Goal: Find contact information: Obtain details needed to contact an individual or organization

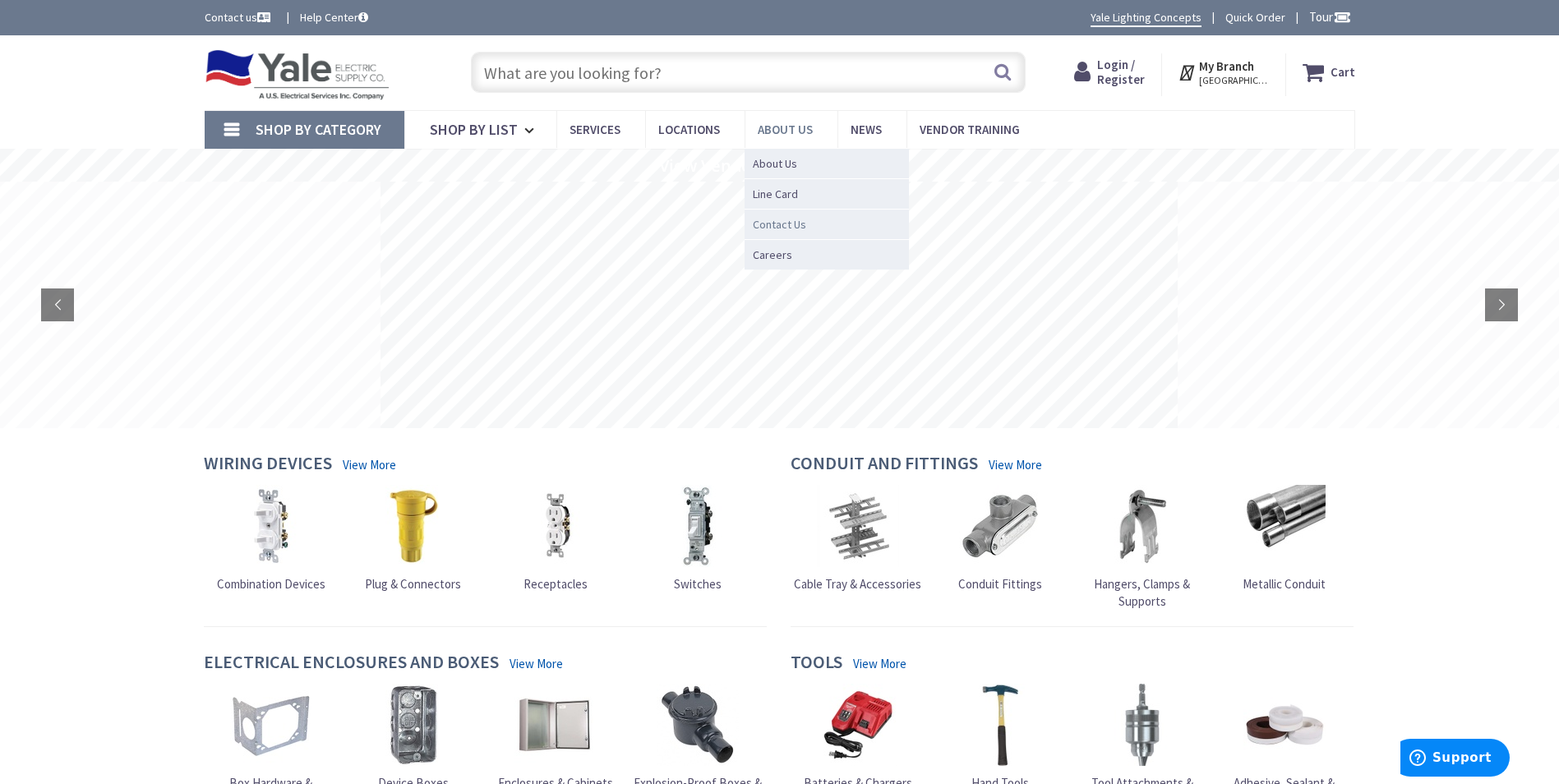
click at [770, 224] on span "Contact Us" at bounding box center [779, 224] width 53 height 16
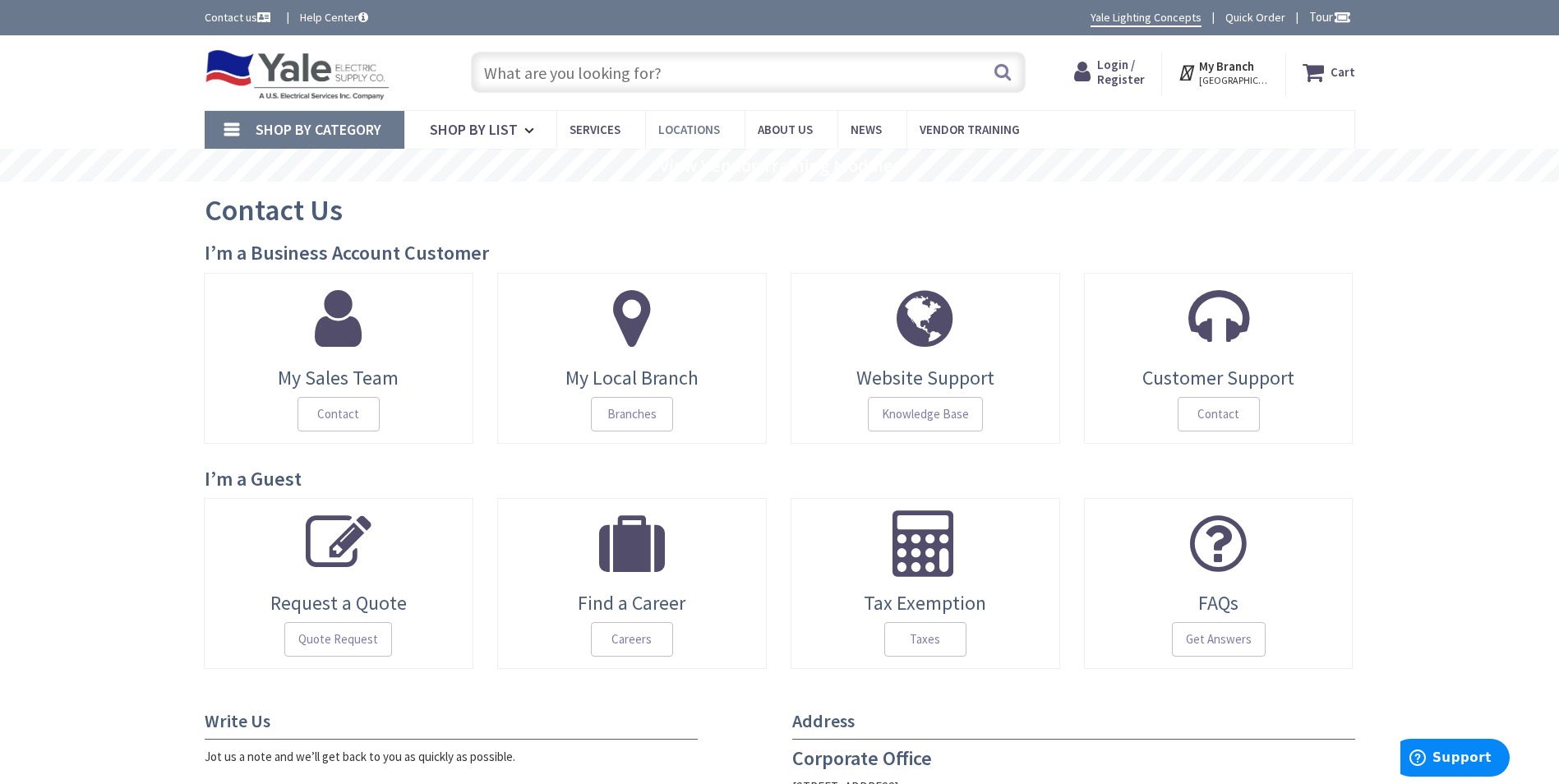
click at [691, 134] on span "Locations" at bounding box center [689, 129] width 62 height 15
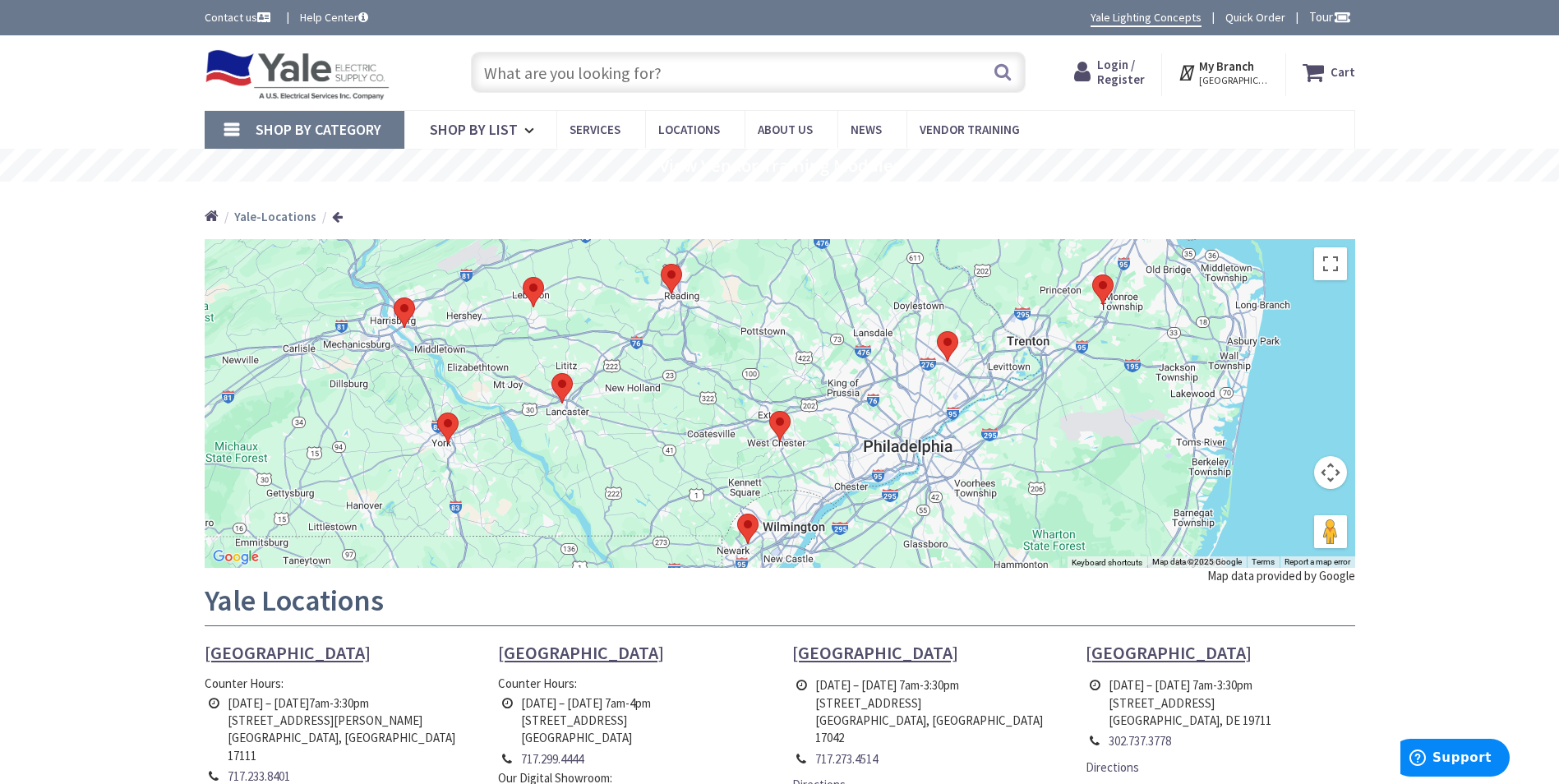
click at [1103, 288] on img at bounding box center [1102, 289] width 21 height 30
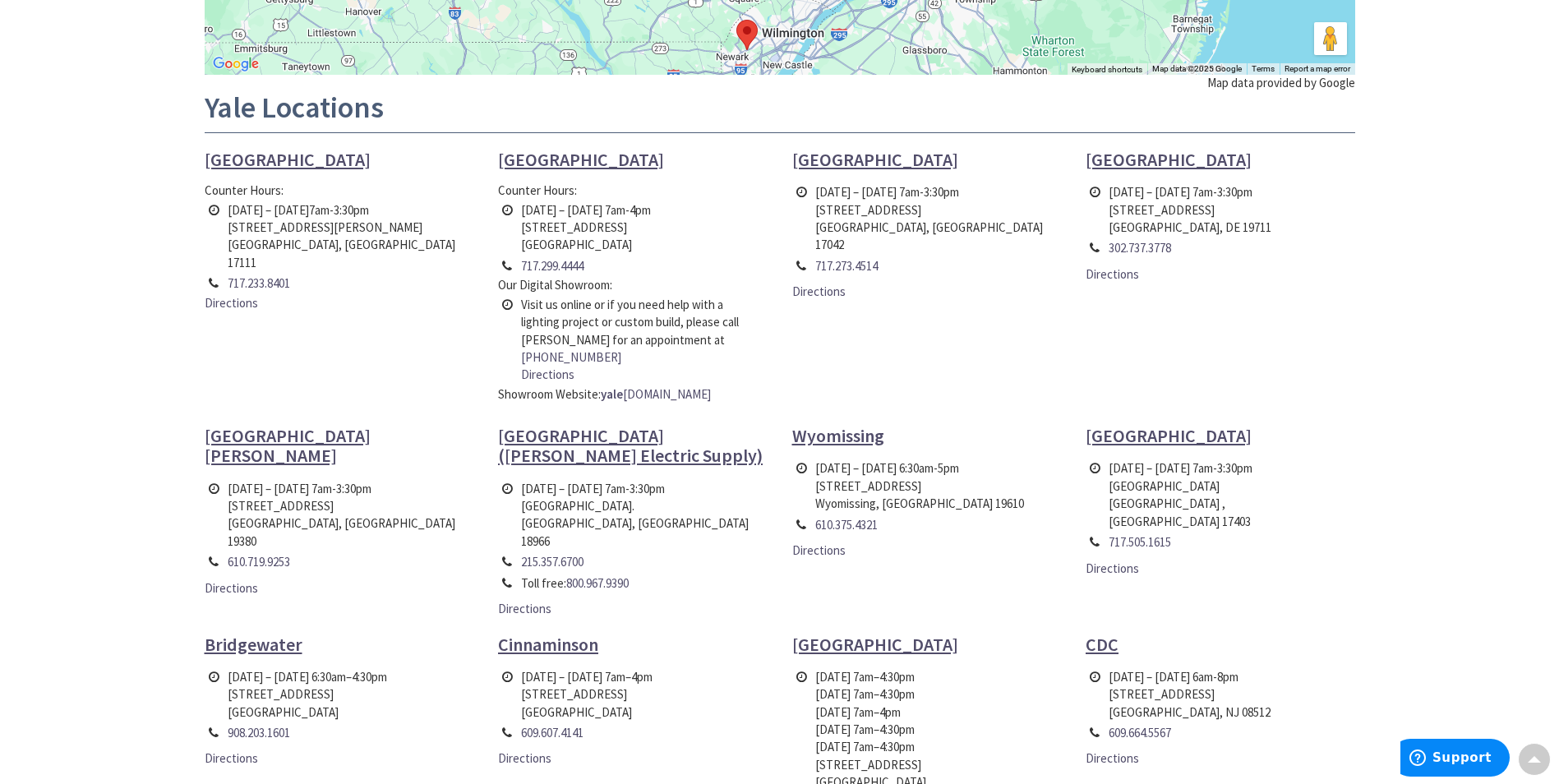
scroll to position [575, 0]
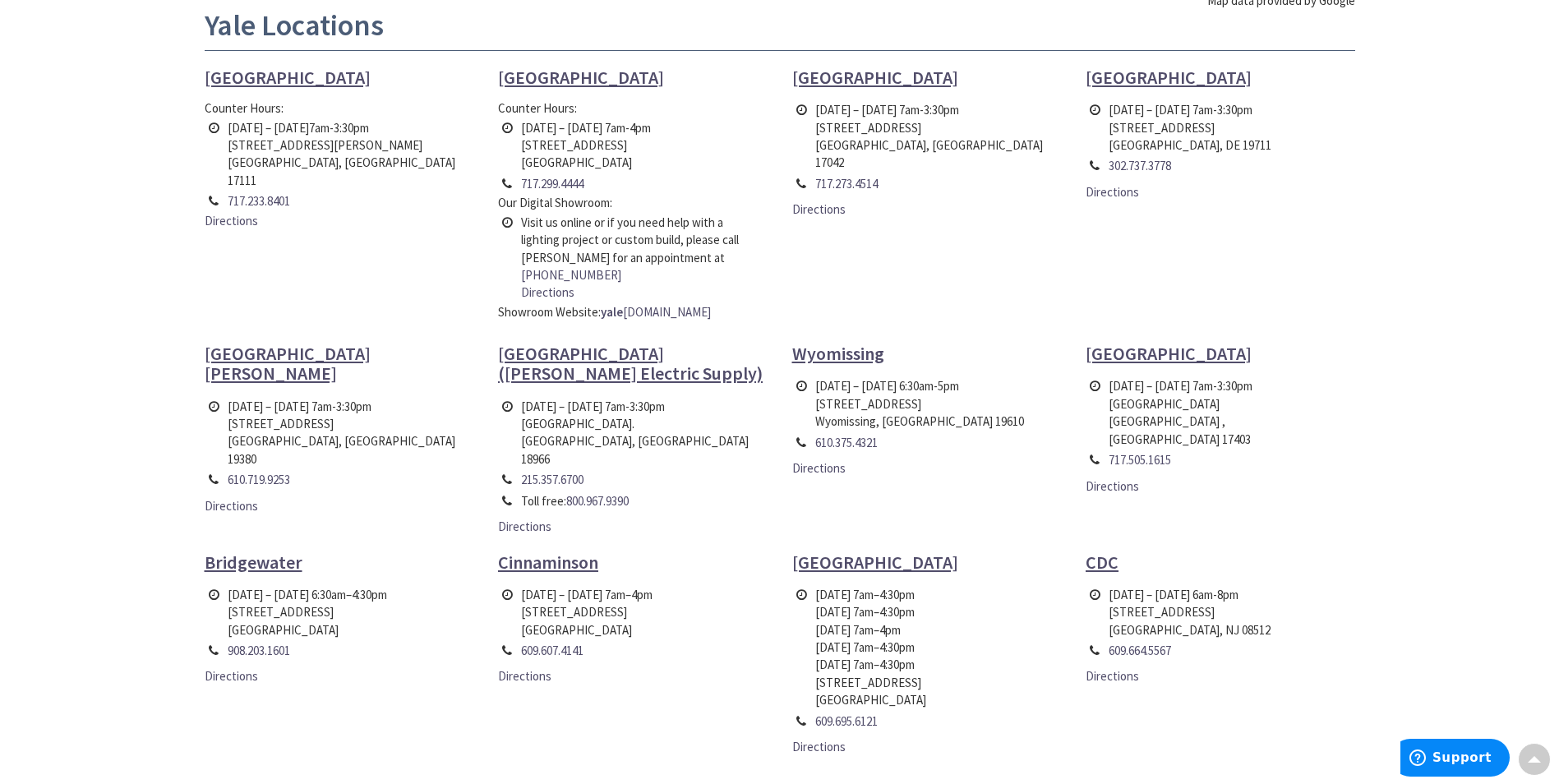
click at [1100, 550] on span "CDC" at bounding box center [1102, 561] width 33 height 23
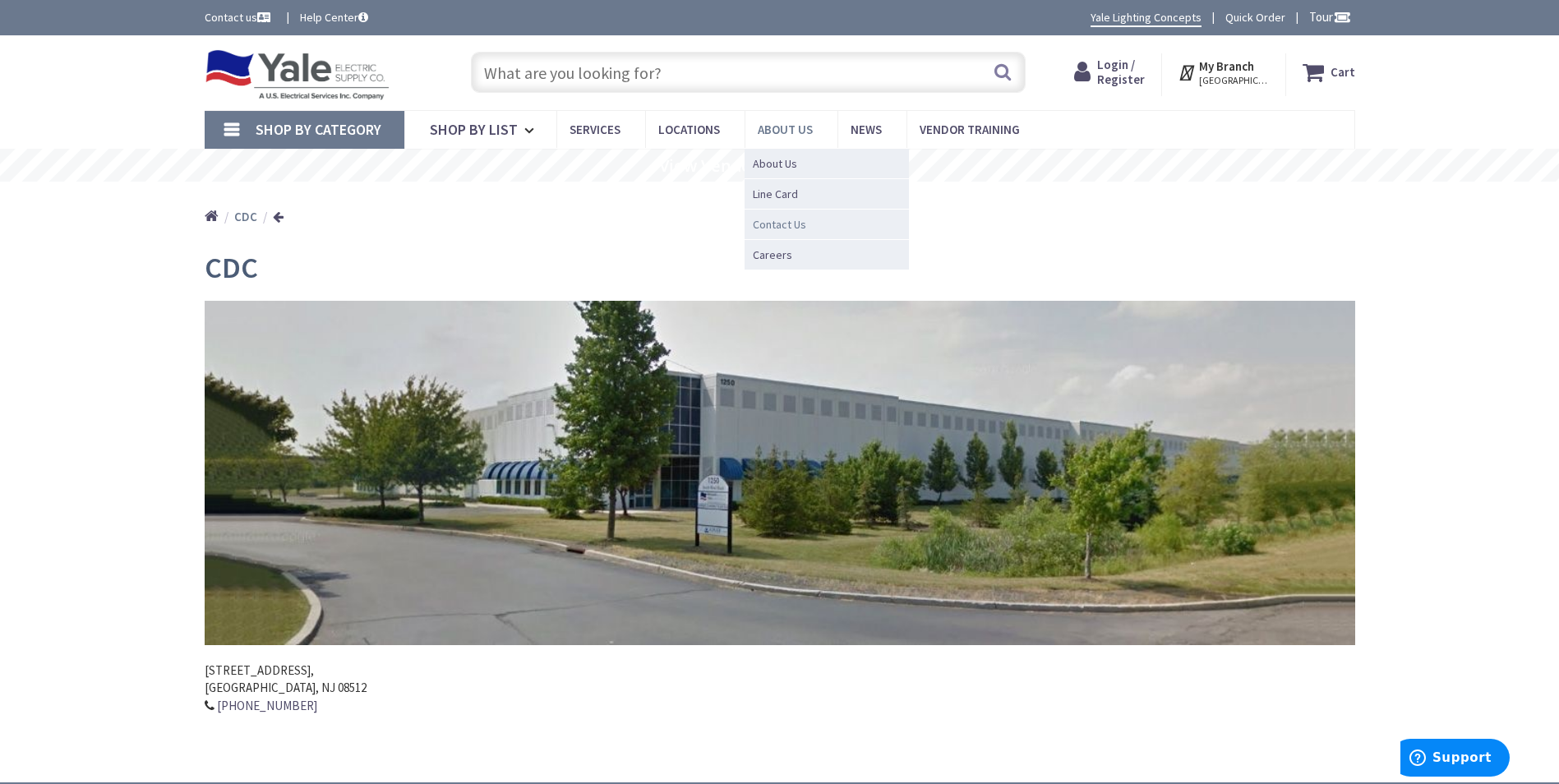
click at [771, 224] on span "Contact Us" at bounding box center [779, 224] width 53 height 16
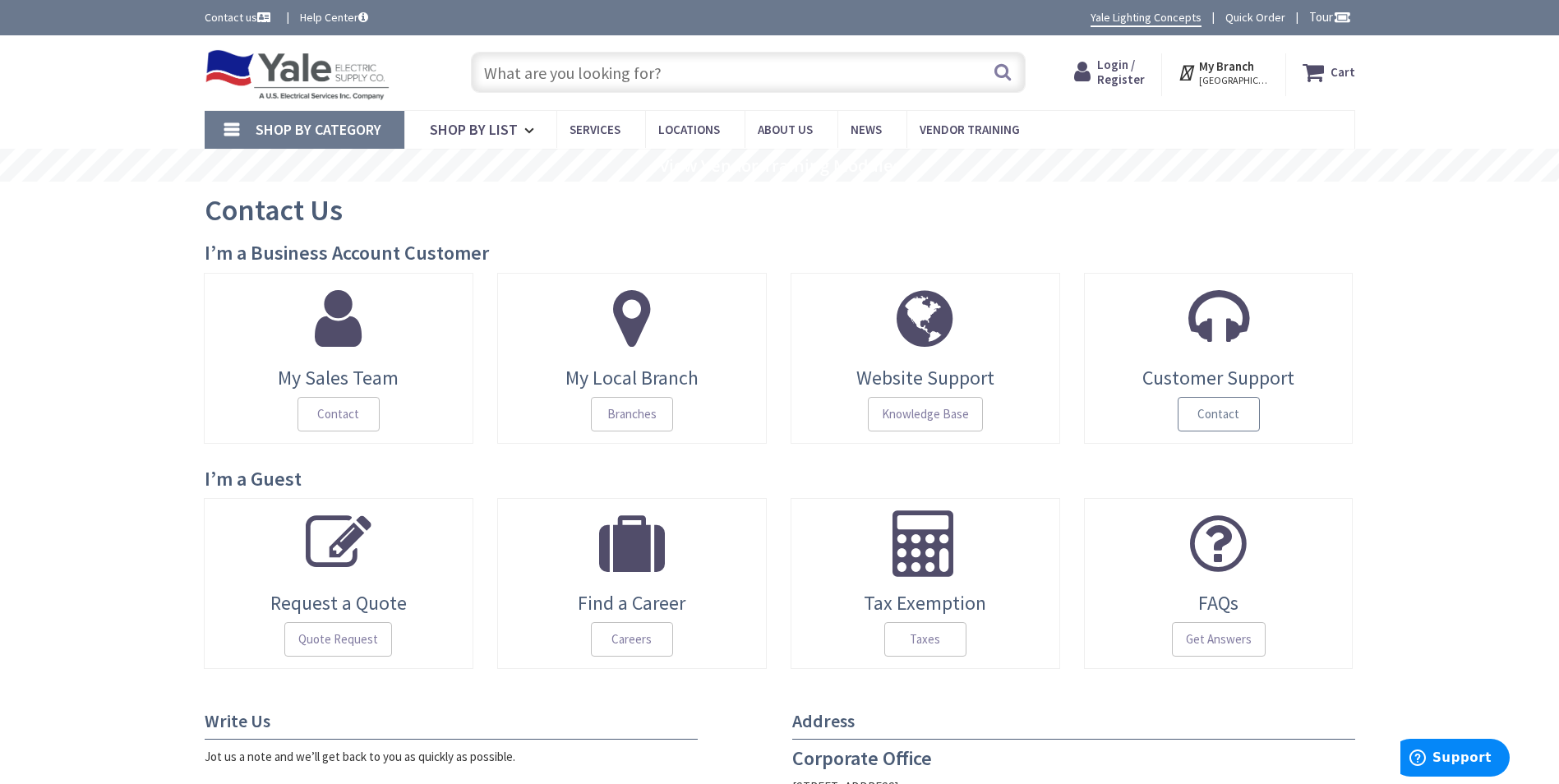
click at [1204, 420] on span "Contact" at bounding box center [1218, 414] width 83 height 34
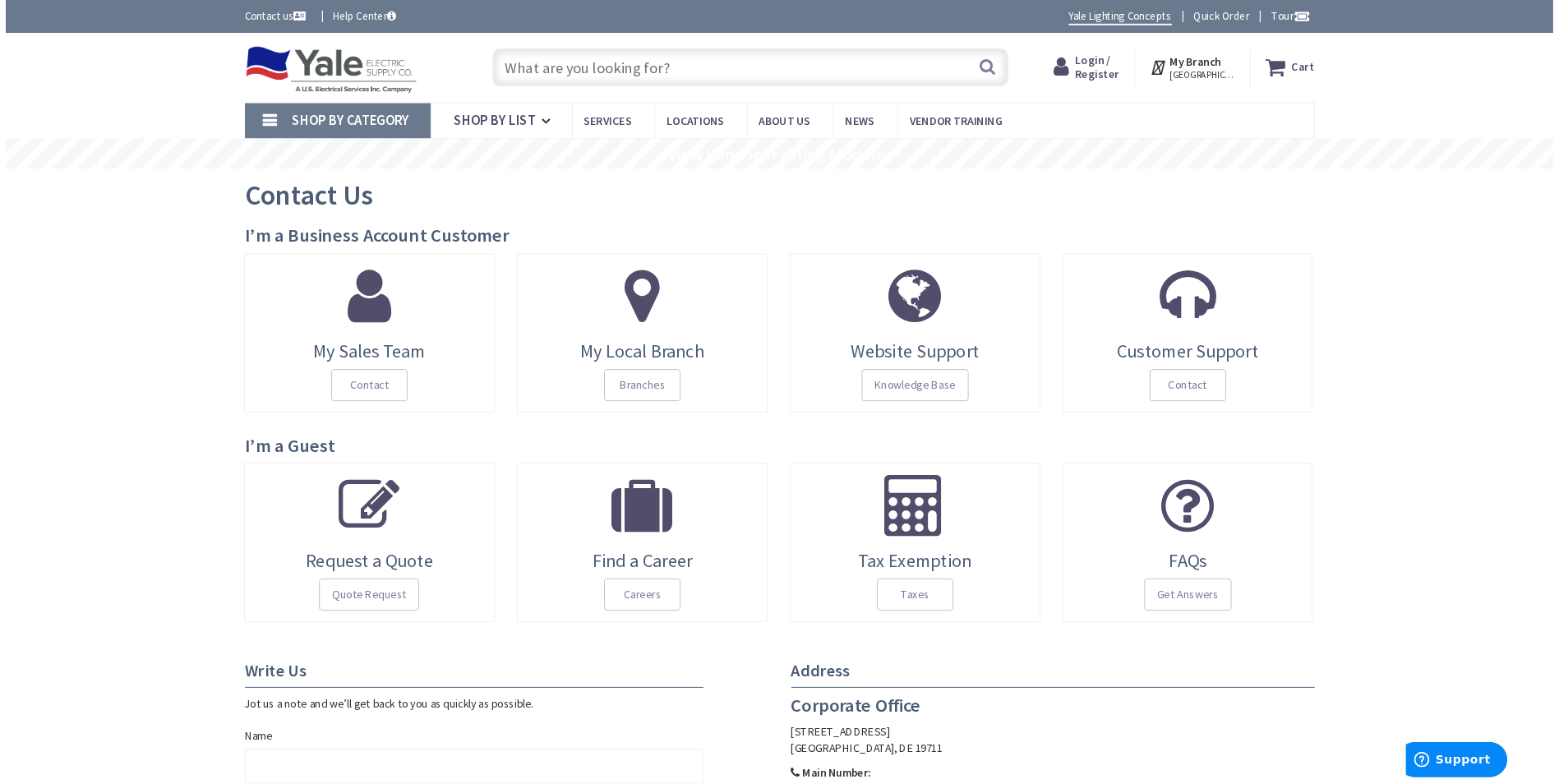
scroll to position [164, 0]
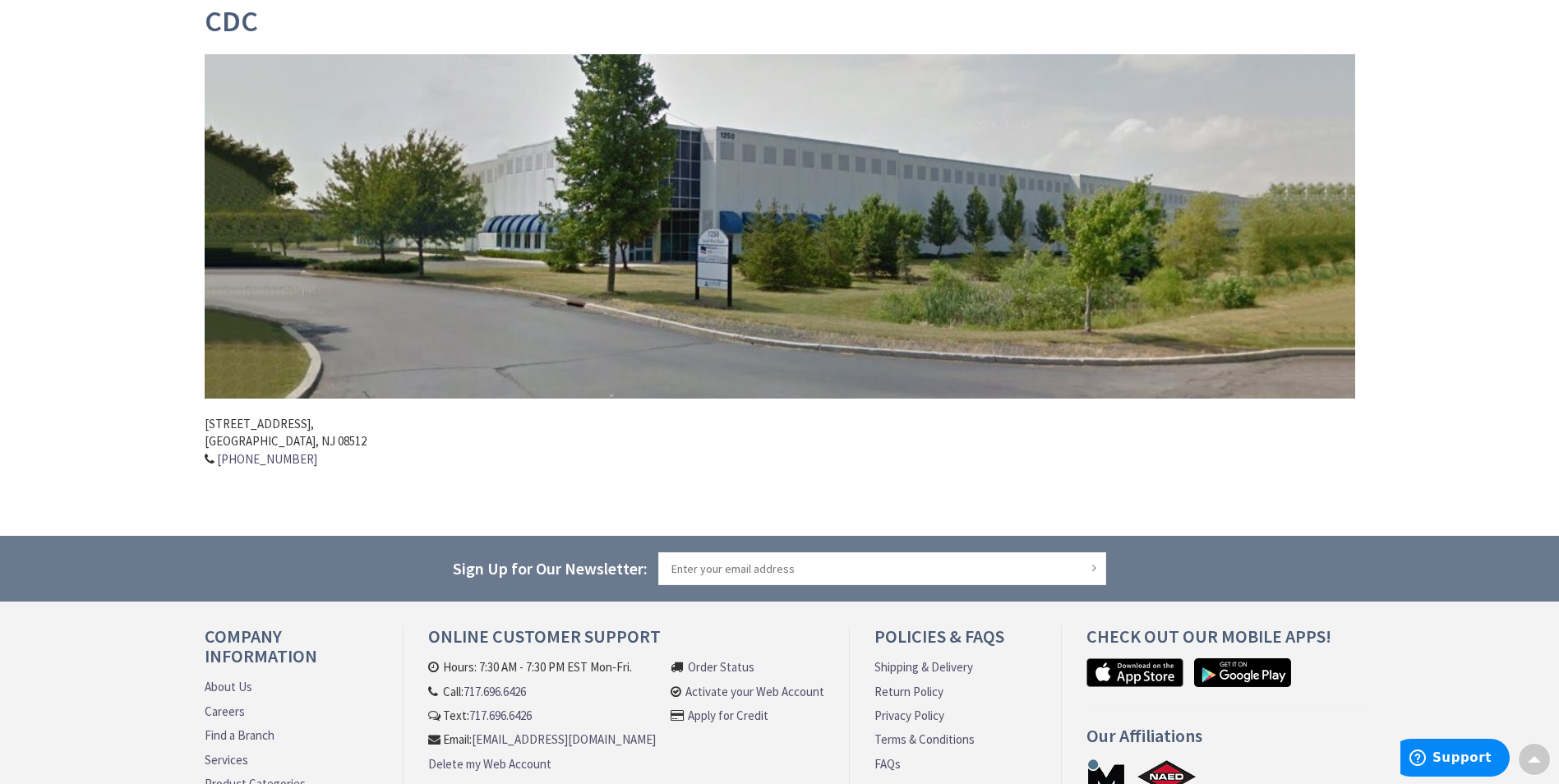
scroll to position [383, 0]
